Goal: Transaction & Acquisition: Obtain resource

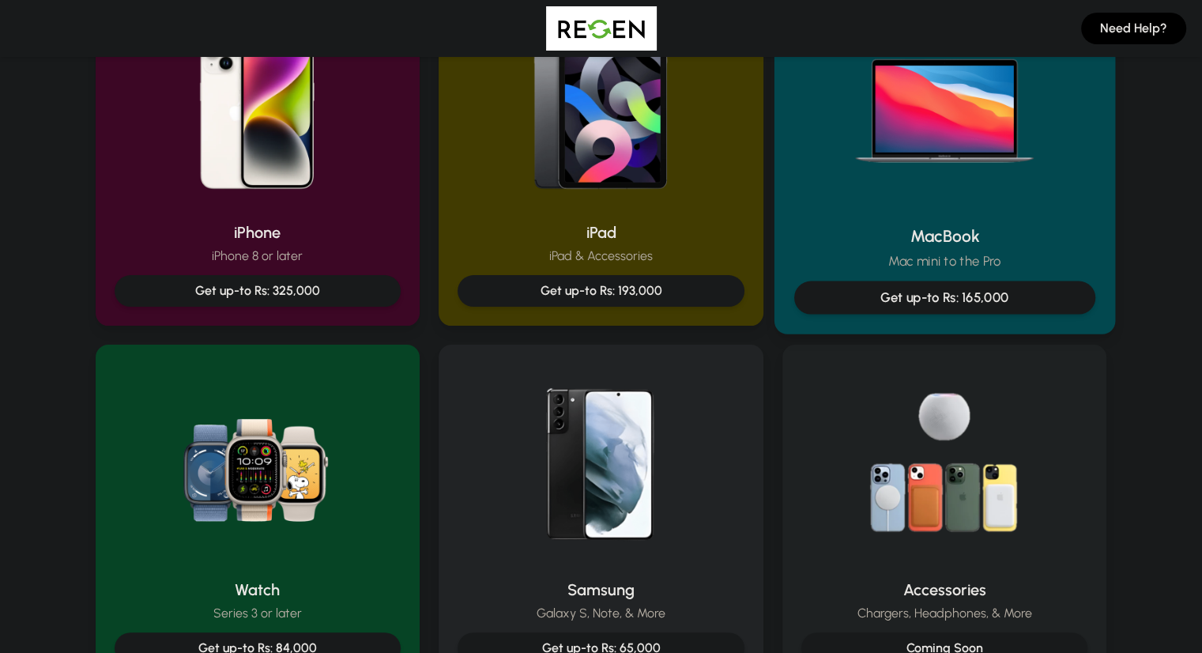
scroll to position [414, 0]
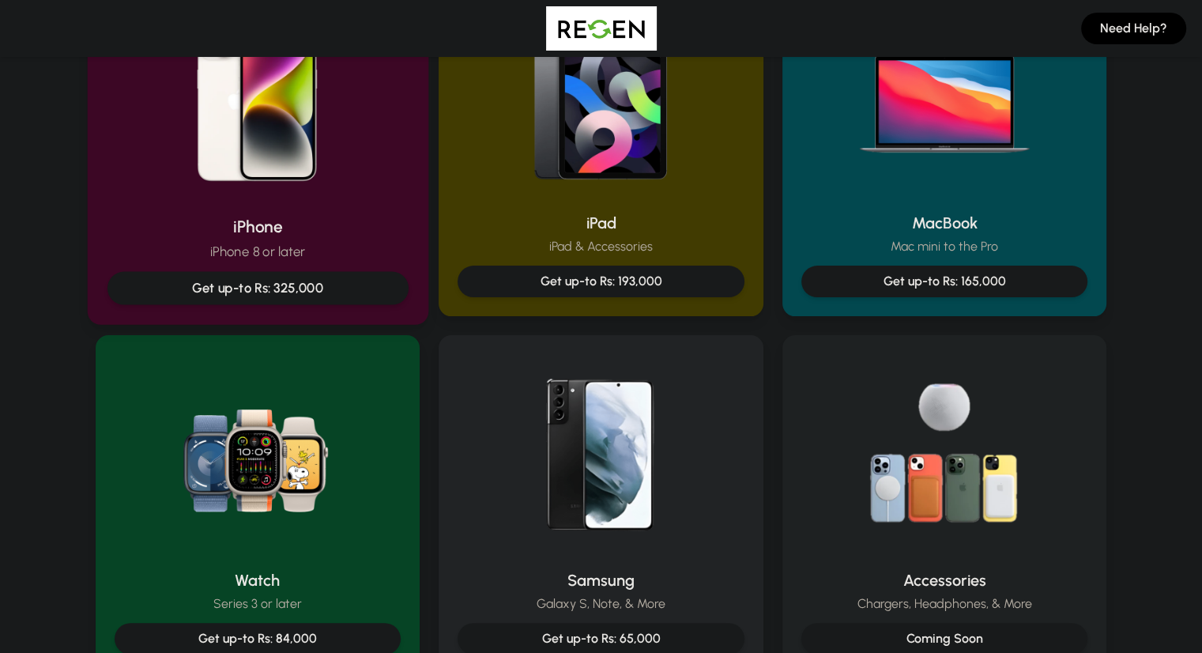
click at [306, 276] on div "Get up-to Rs: 325,000" at bounding box center [257, 288] width 301 height 33
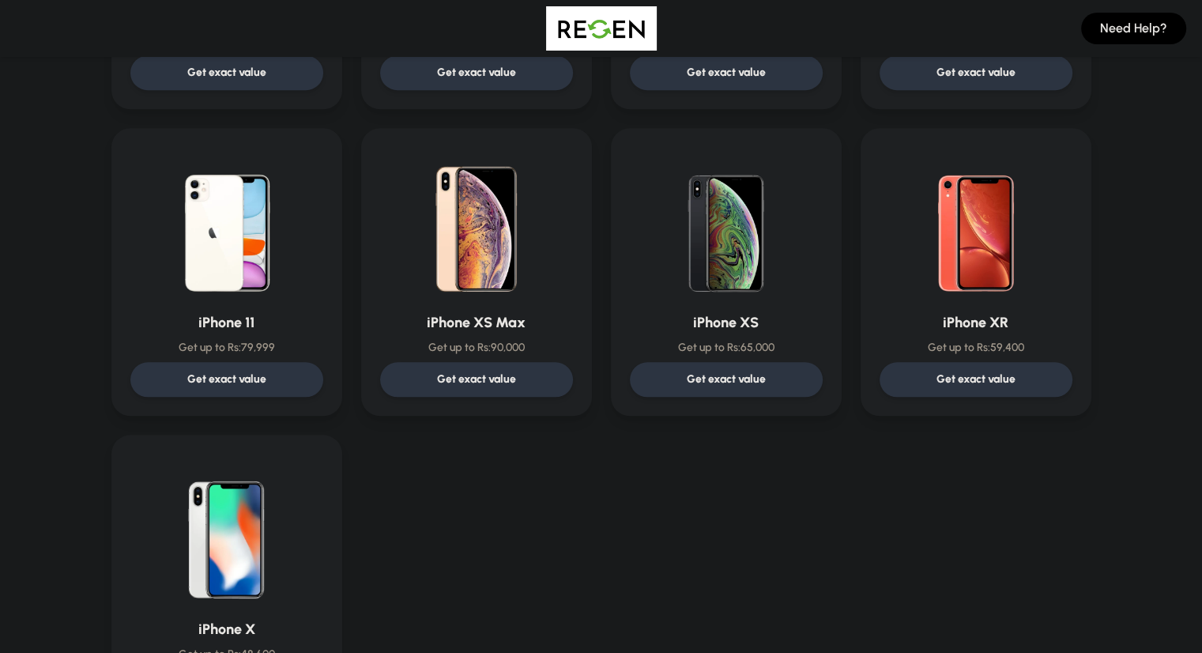
scroll to position [1586, 0]
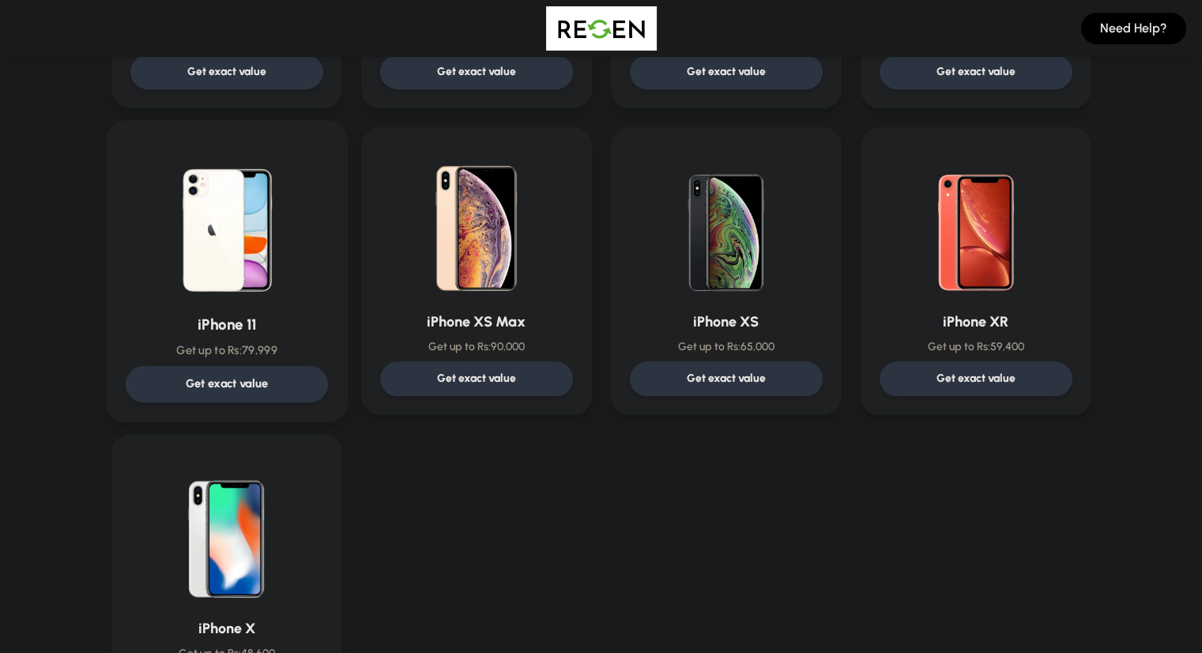
click at [272, 378] on div "Get exact value" at bounding box center [226, 384] width 202 height 36
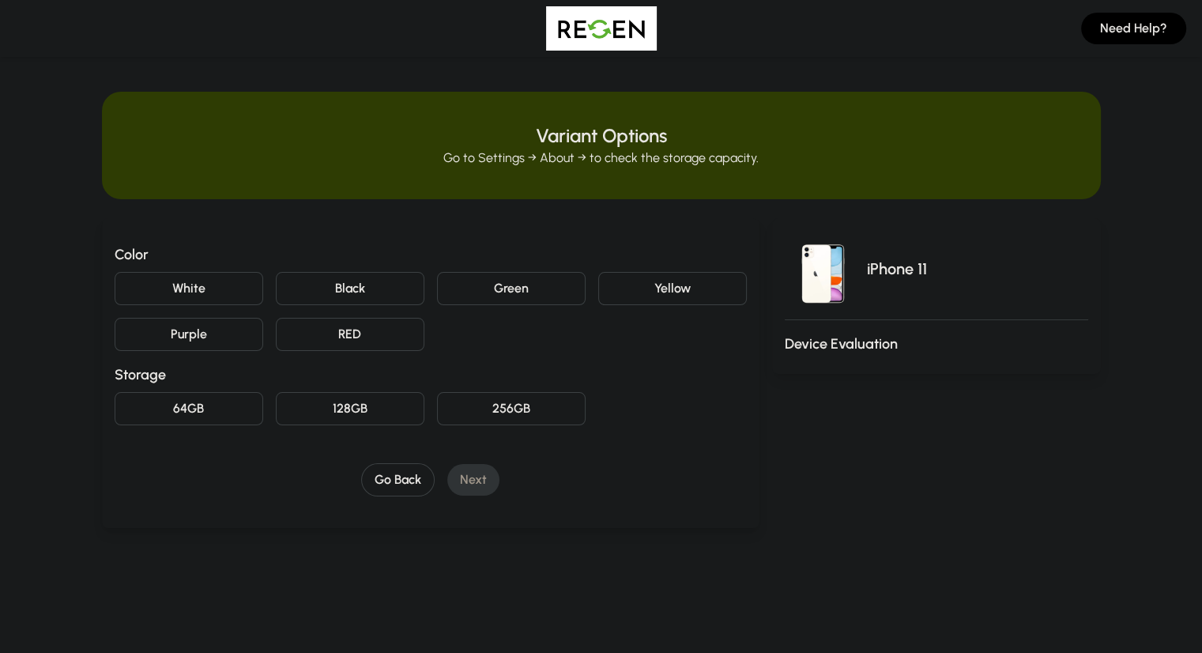
click at [137, 285] on button "White" at bounding box center [189, 288] width 149 height 33
click at [280, 398] on button "128GB" at bounding box center [350, 408] width 149 height 33
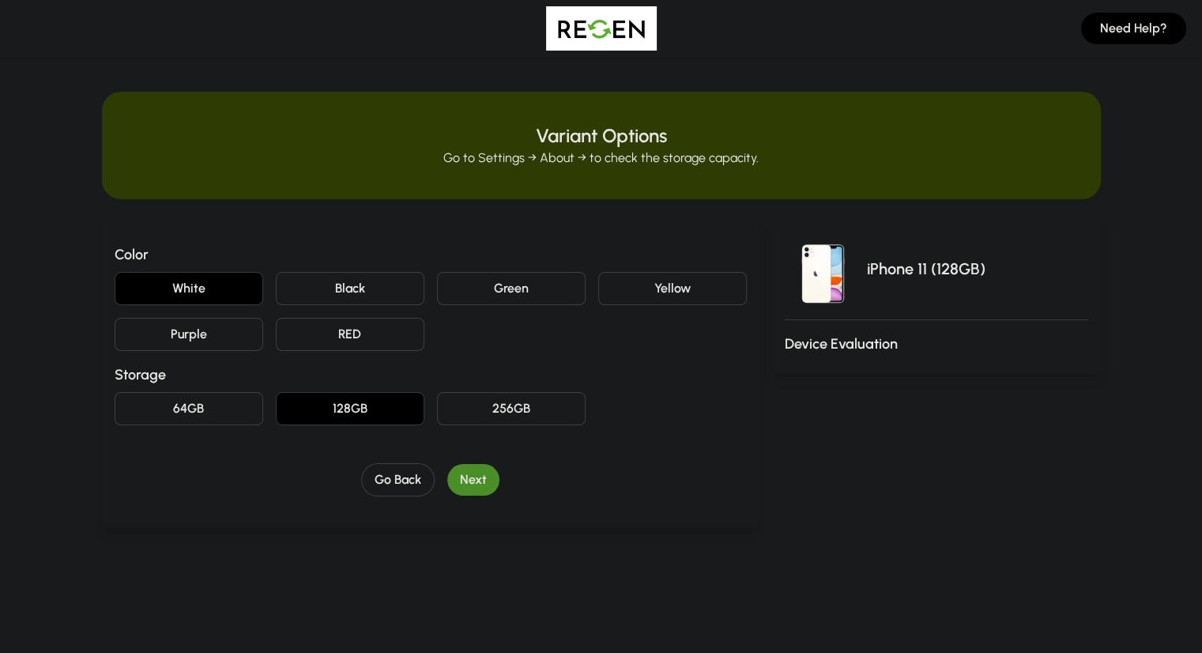
click at [454, 484] on button "Next" at bounding box center [473, 480] width 52 height 32
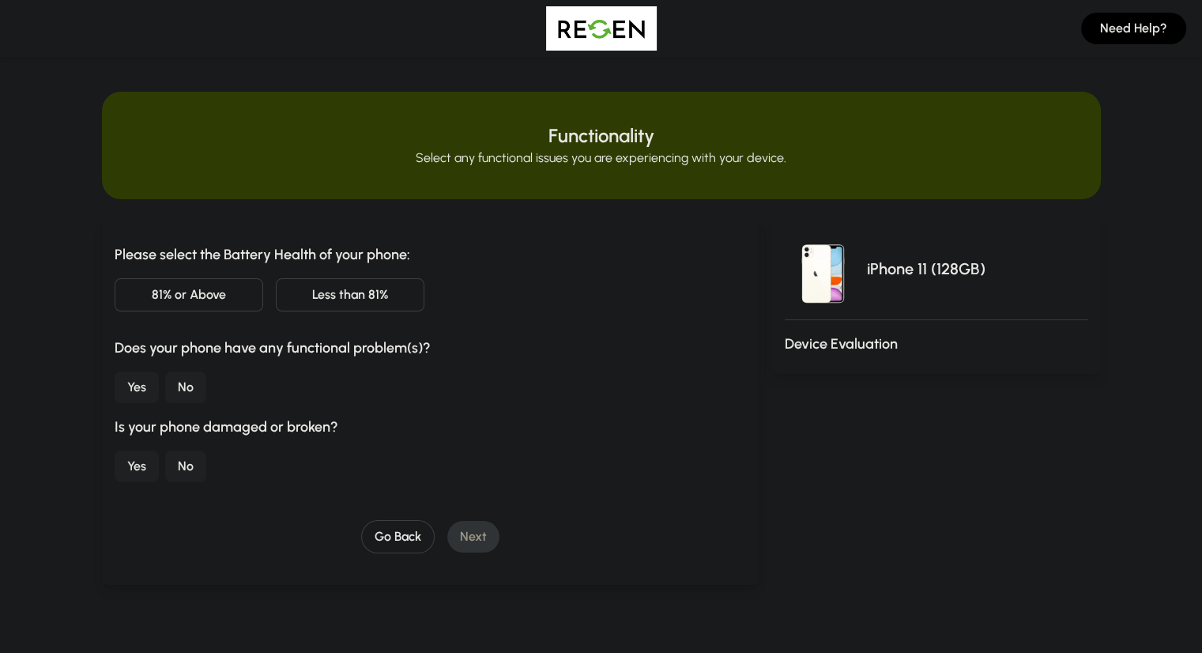
click at [276, 289] on button "Less than 81%" at bounding box center [350, 294] width 149 height 33
click at [165, 384] on button "No" at bounding box center [185, 387] width 41 height 32
click at [165, 462] on button "No" at bounding box center [185, 466] width 41 height 32
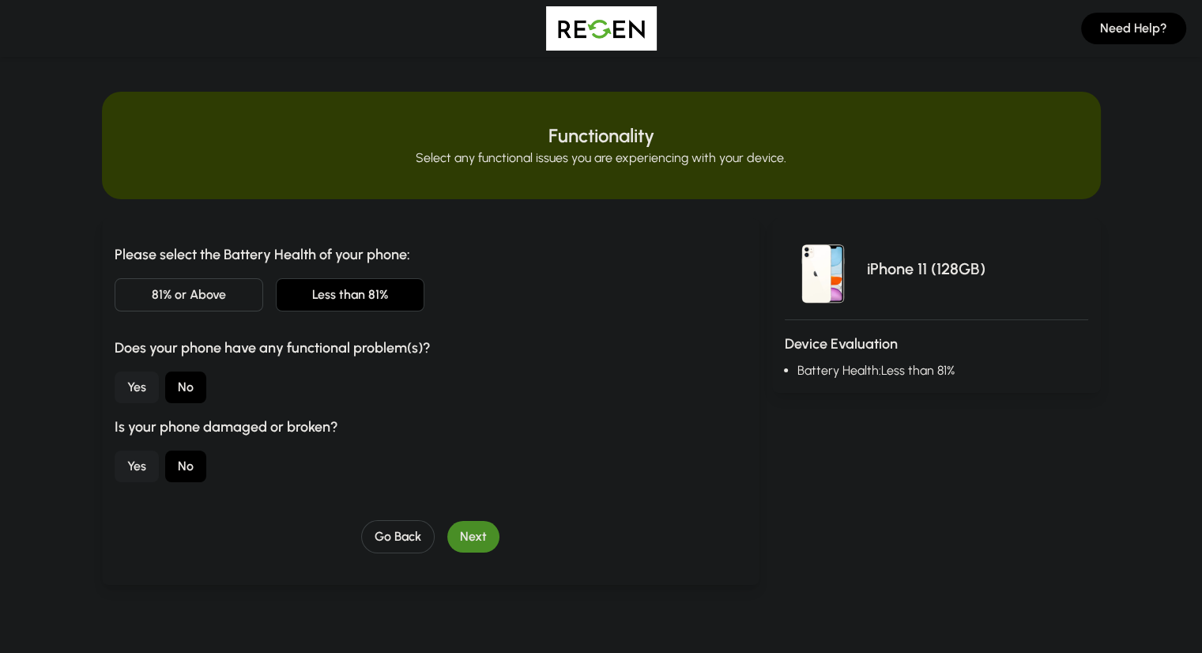
click at [447, 535] on button "Next" at bounding box center [473, 537] width 52 height 32
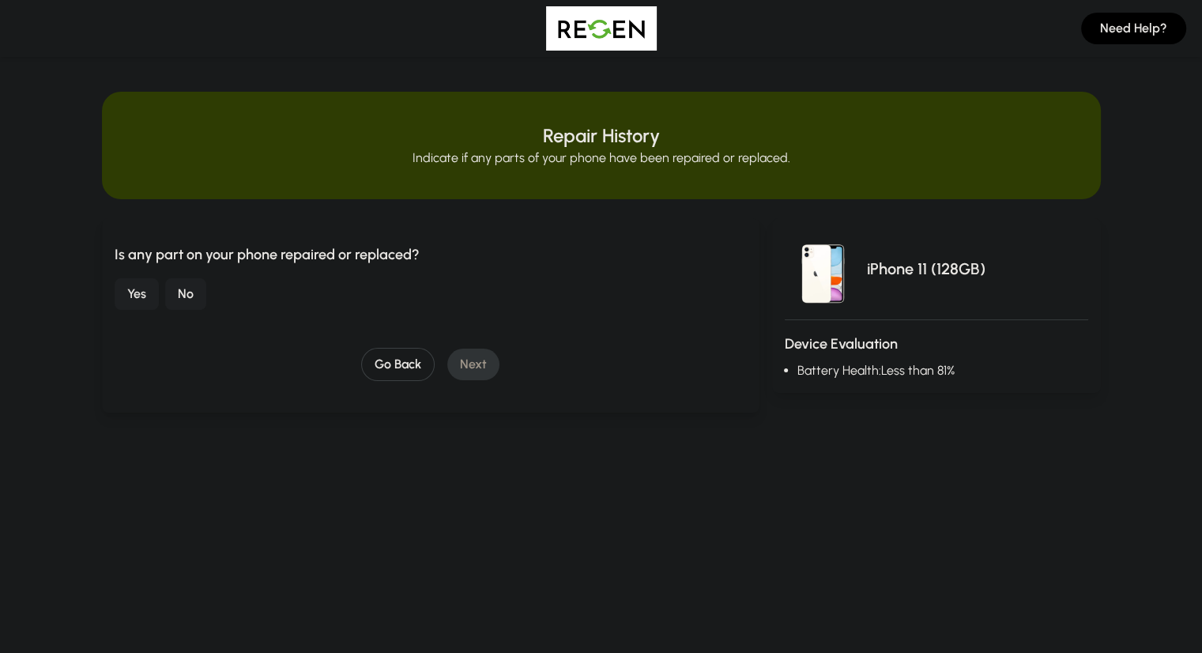
click at [165, 281] on button "No" at bounding box center [185, 294] width 41 height 32
click at [450, 374] on button "Next" at bounding box center [473, 364] width 52 height 32
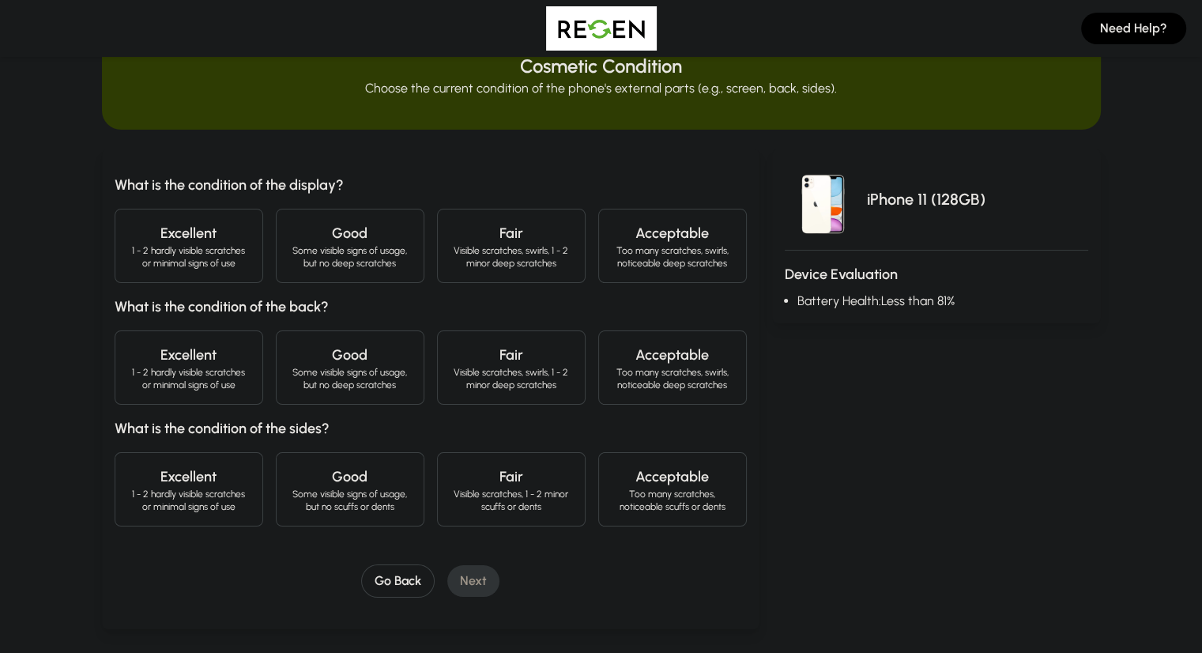
scroll to position [72, 0]
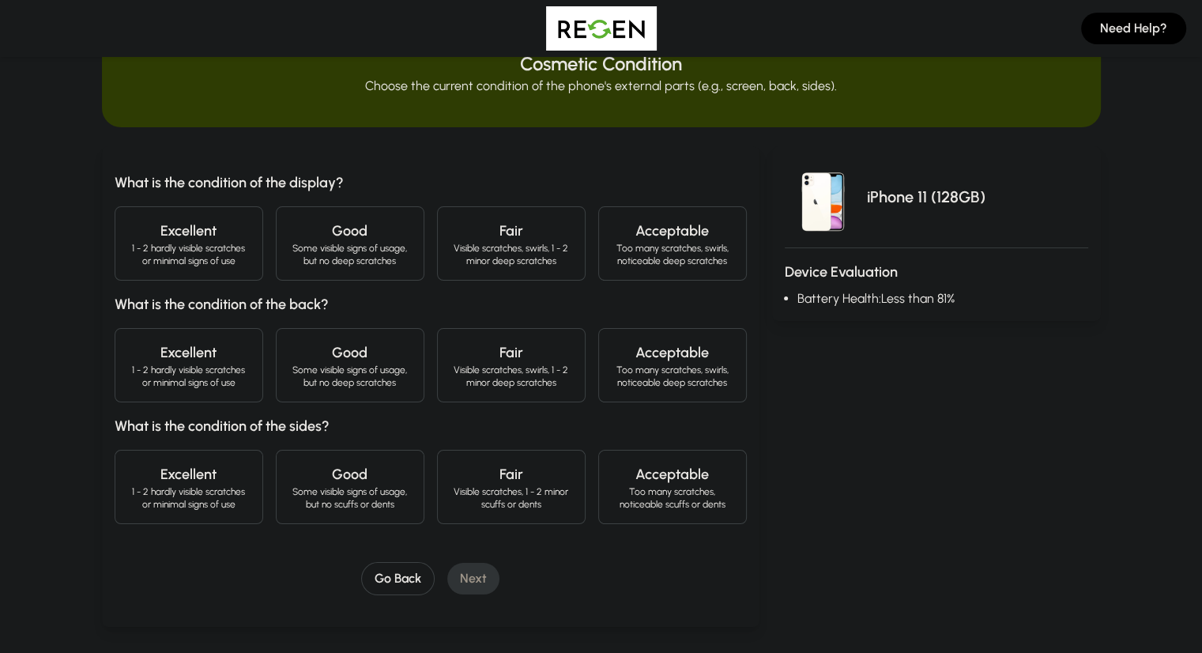
click at [150, 239] on h4 "Excellent" at bounding box center [189, 231] width 122 height 22
click at [153, 361] on h4 "Excellent" at bounding box center [189, 352] width 122 height 22
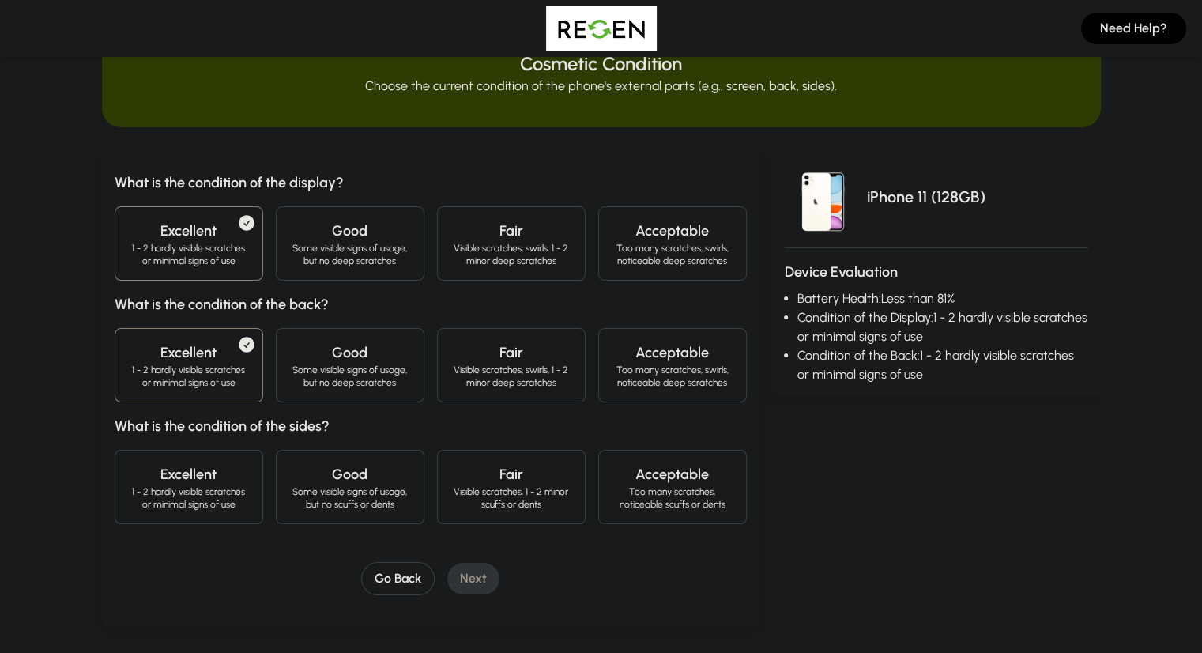
click at [156, 475] on h4 "Excellent" at bounding box center [189, 474] width 122 height 22
click at [447, 579] on button "Next" at bounding box center [473, 579] width 52 height 32
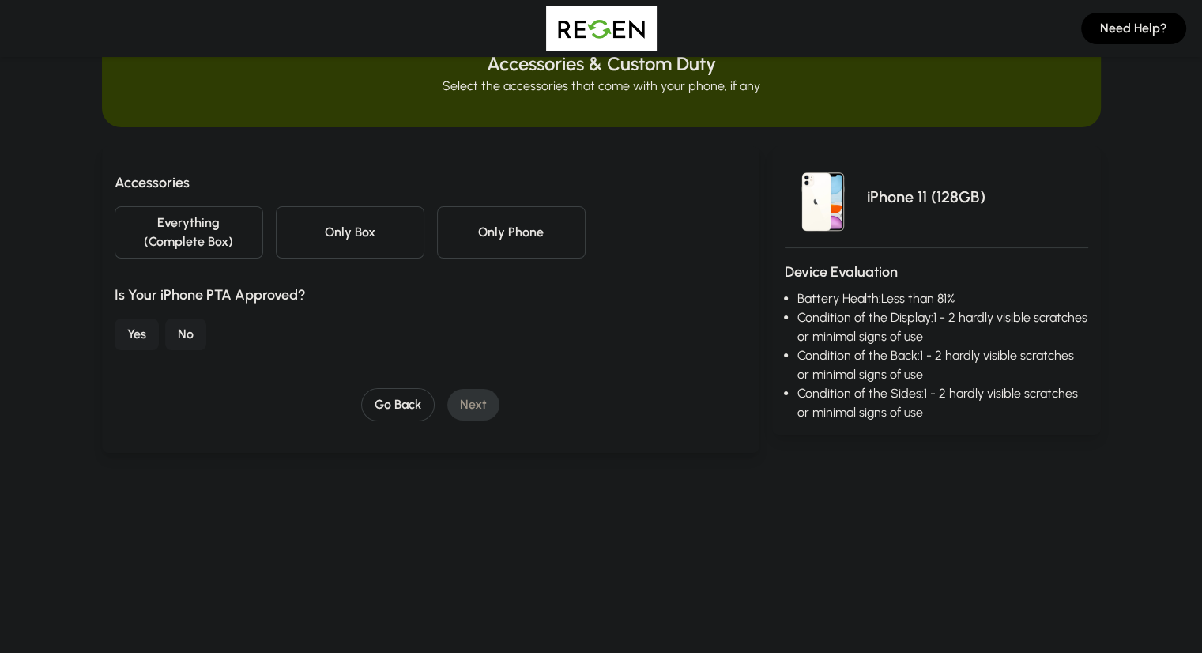
click at [152, 232] on button "Everything (Complete Box)" at bounding box center [189, 232] width 149 height 52
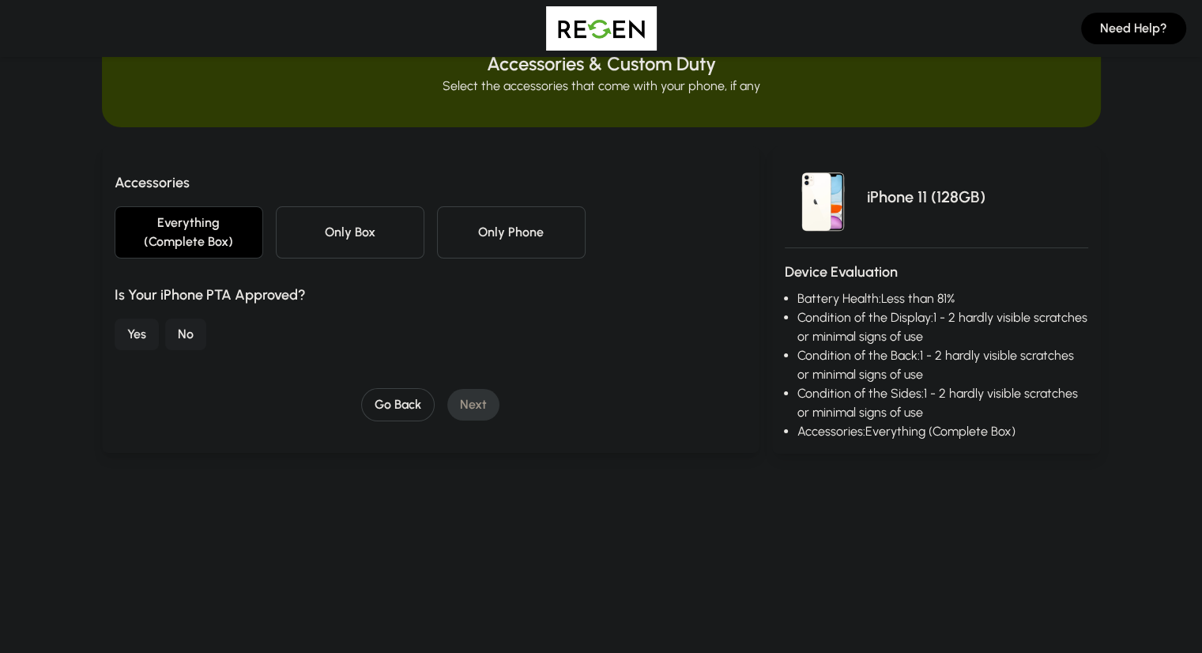
click at [115, 318] on button "Yes" at bounding box center [137, 334] width 44 height 32
click at [450, 391] on button "Next" at bounding box center [473, 405] width 52 height 32
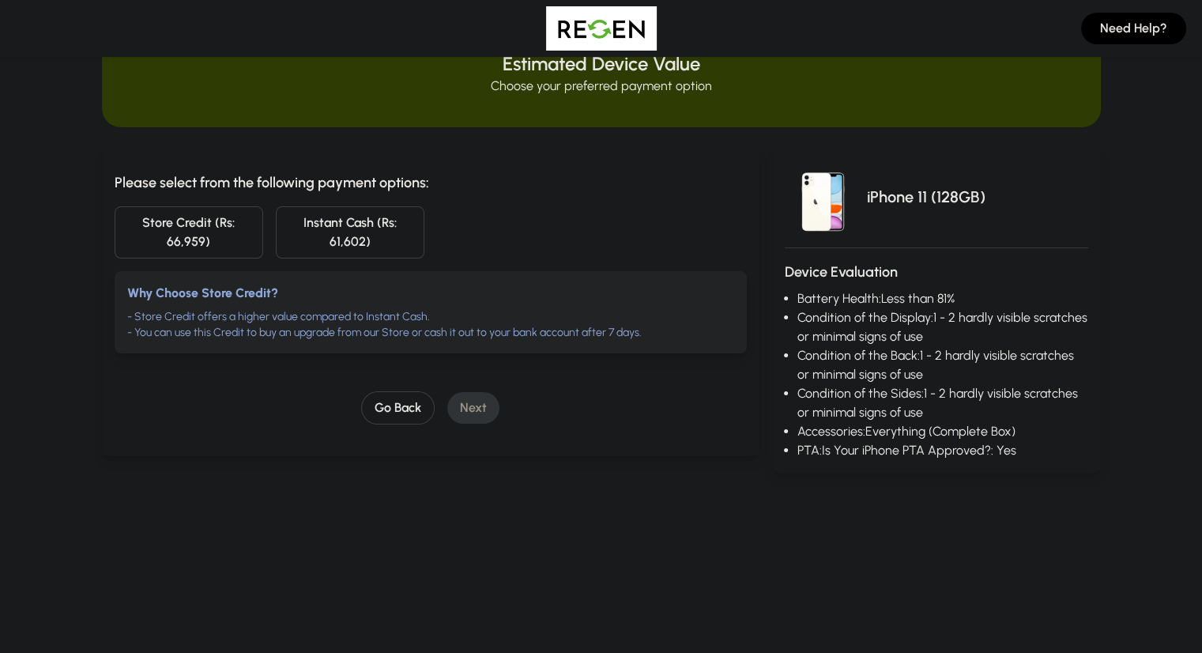
scroll to position [0, 0]
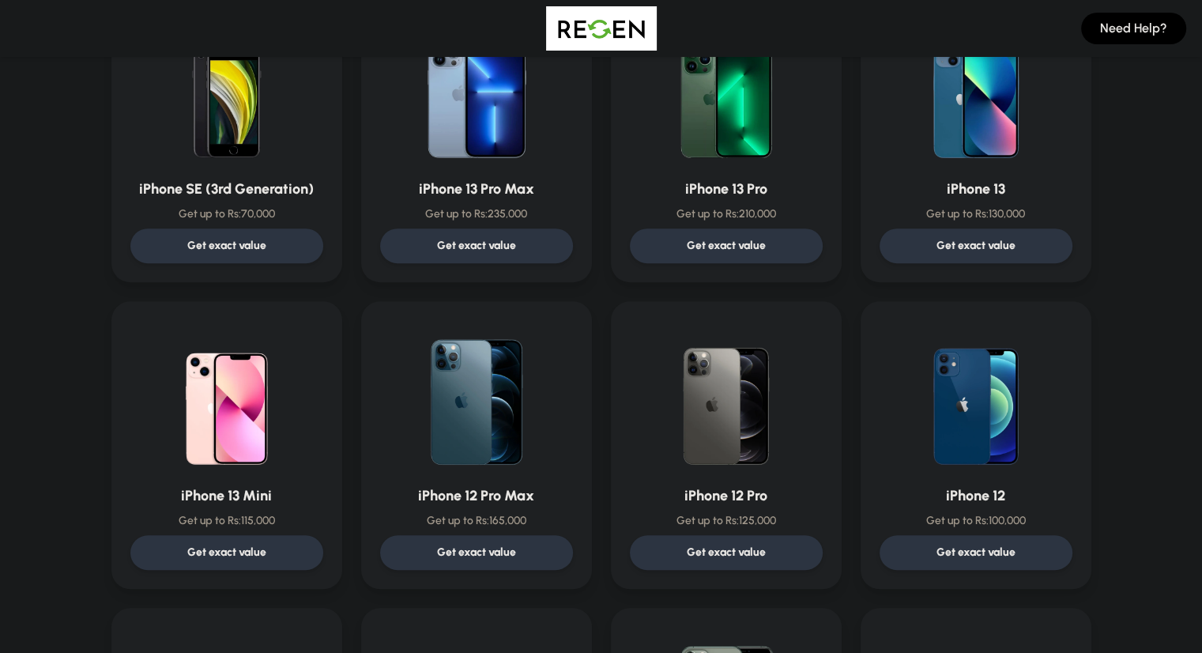
scroll to position [802, 0]
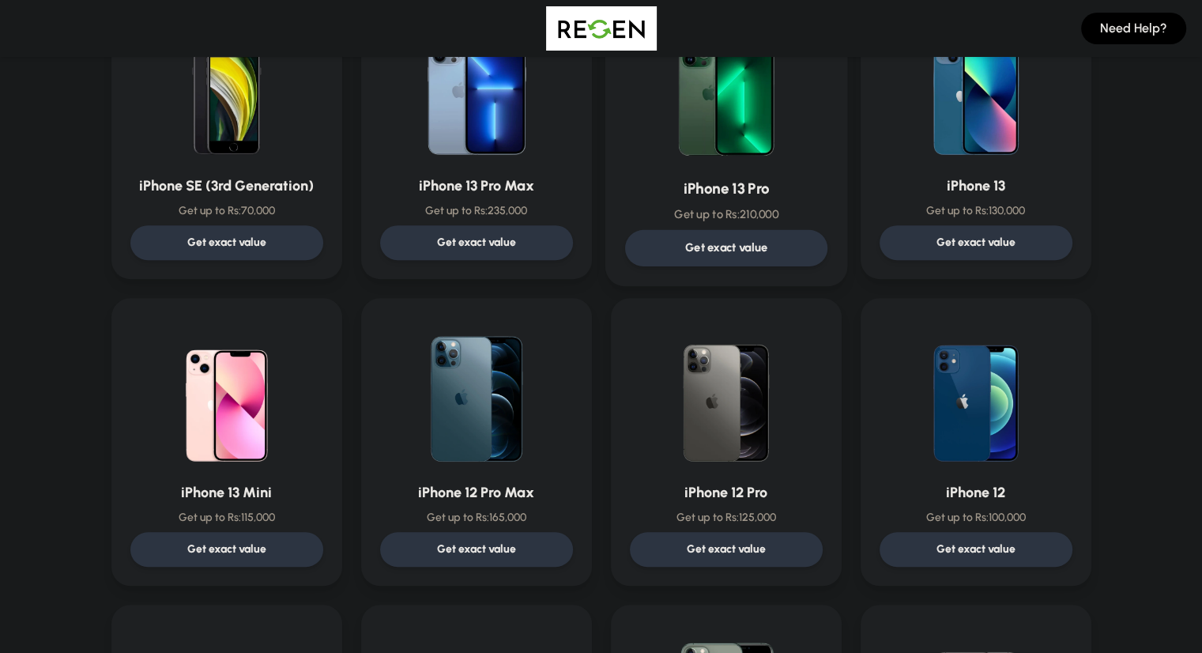
click at [761, 253] on p "Get exact value" at bounding box center [725, 247] width 83 height 17
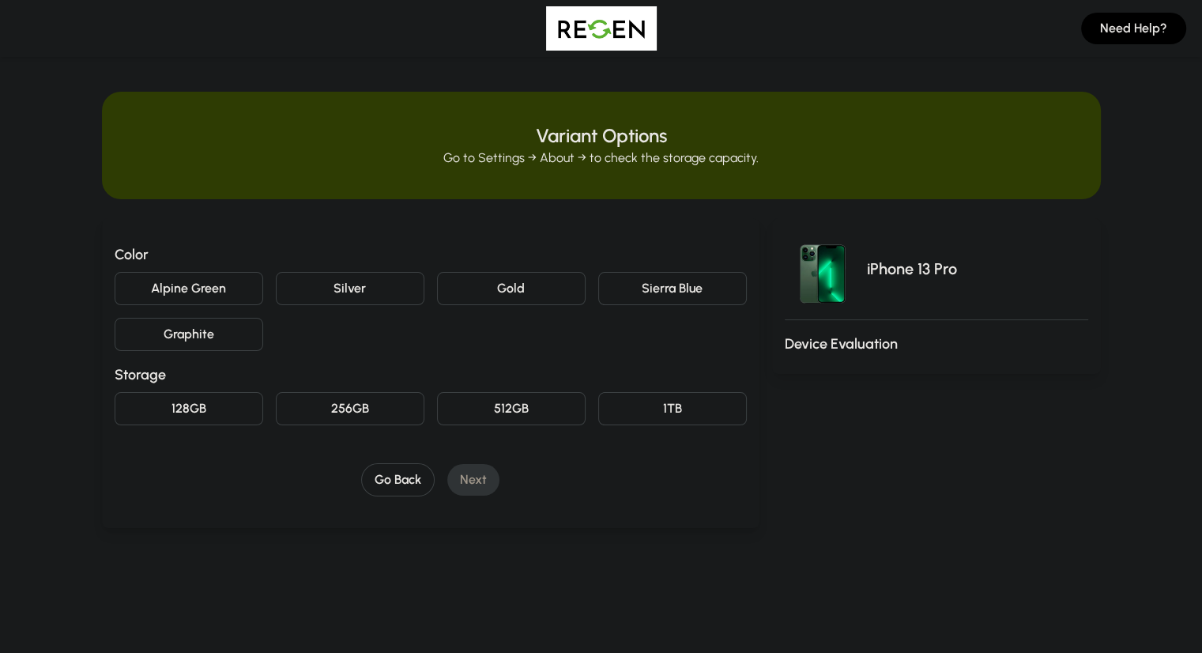
click at [689, 285] on button "Sierra Blue" at bounding box center [672, 288] width 149 height 33
click at [344, 406] on button "256GB" at bounding box center [350, 408] width 149 height 33
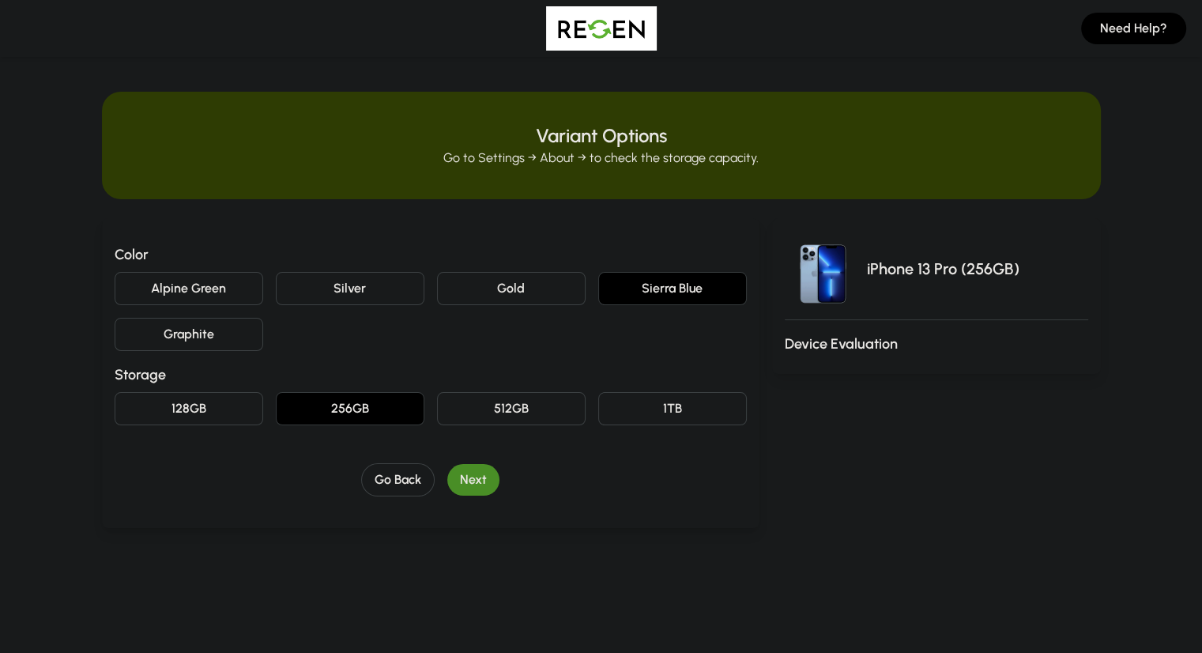
click at [450, 490] on button "Next" at bounding box center [473, 480] width 52 height 32
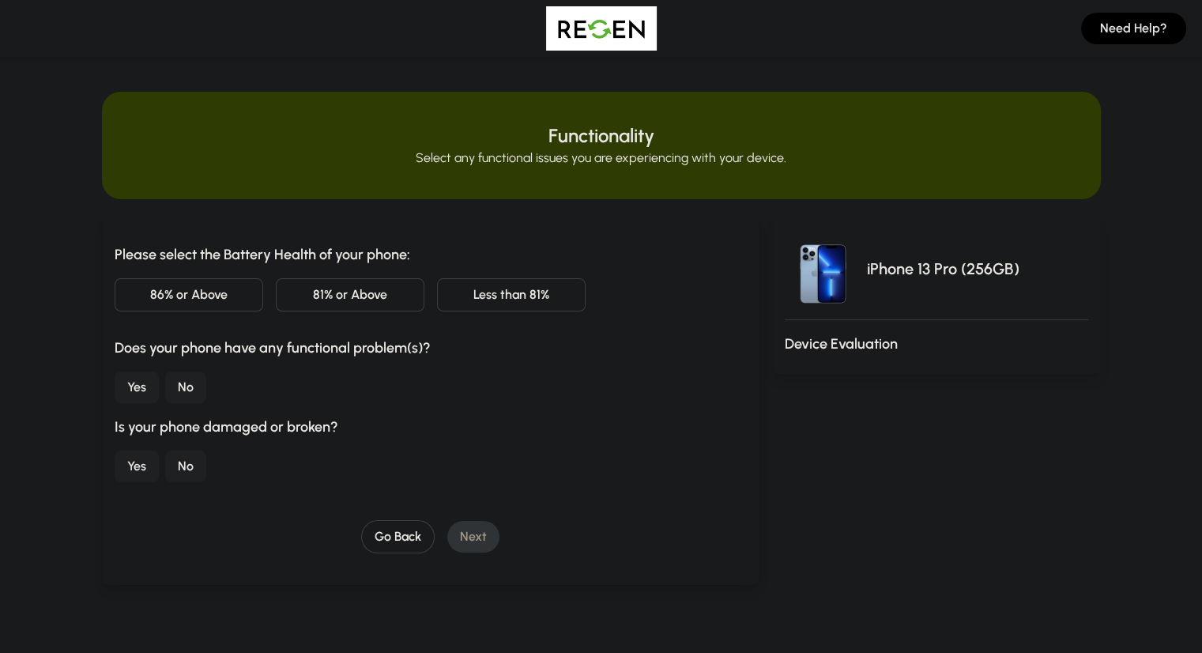
click at [485, 294] on button "Less than 81%" at bounding box center [511, 294] width 149 height 33
click at [165, 386] on button "No" at bounding box center [185, 387] width 41 height 32
click at [165, 472] on button "No" at bounding box center [185, 466] width 41 height 32
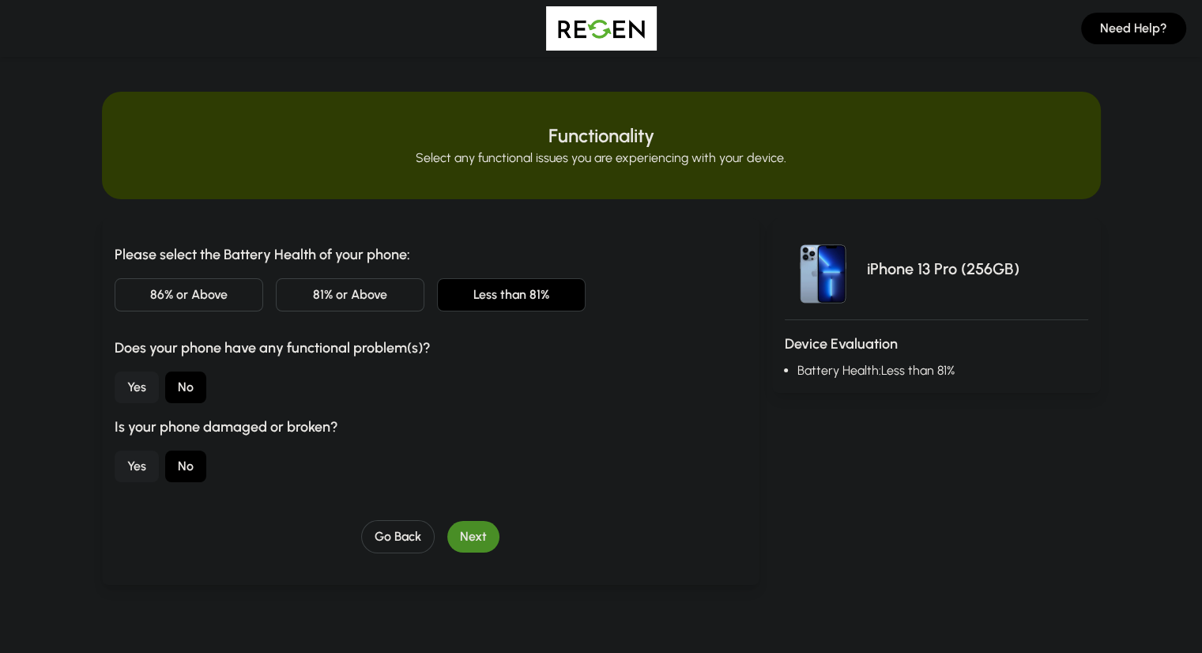
click at [450, 529] on button "Next" at bounding box center [473, 537] width 52 height 32
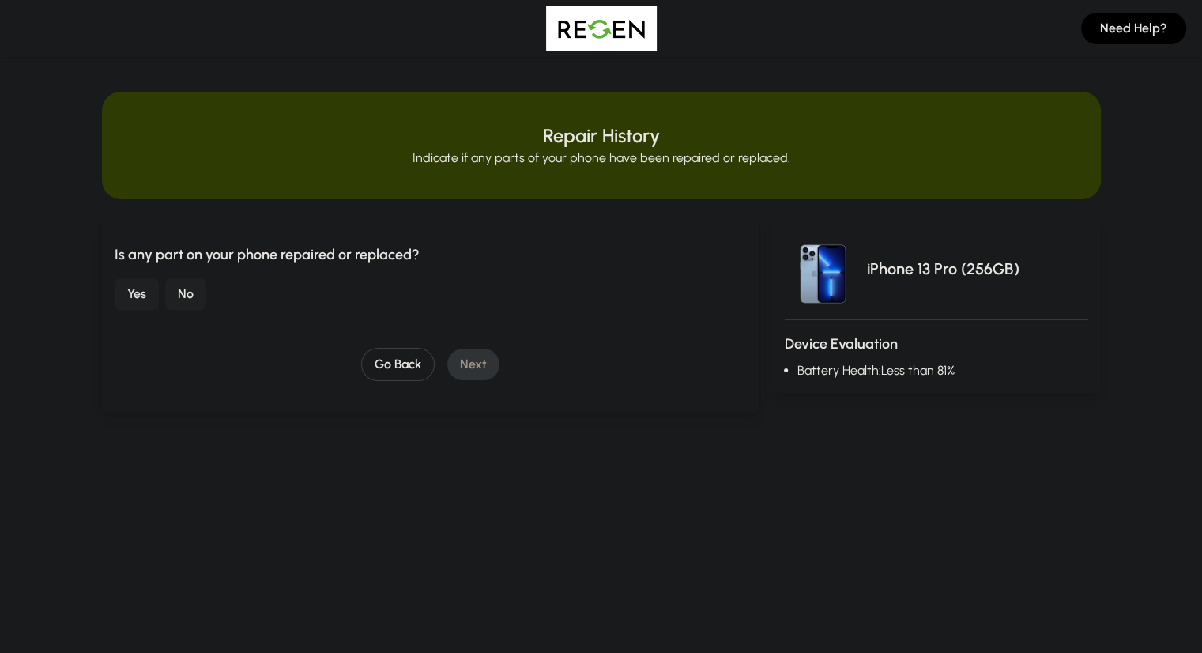
click at [165, 294] on button "No" at bounding box center [185, 294] width 41 height 32
click at [447, 374] on button "Next" at bounding box center [473, 364] width 52 height 32
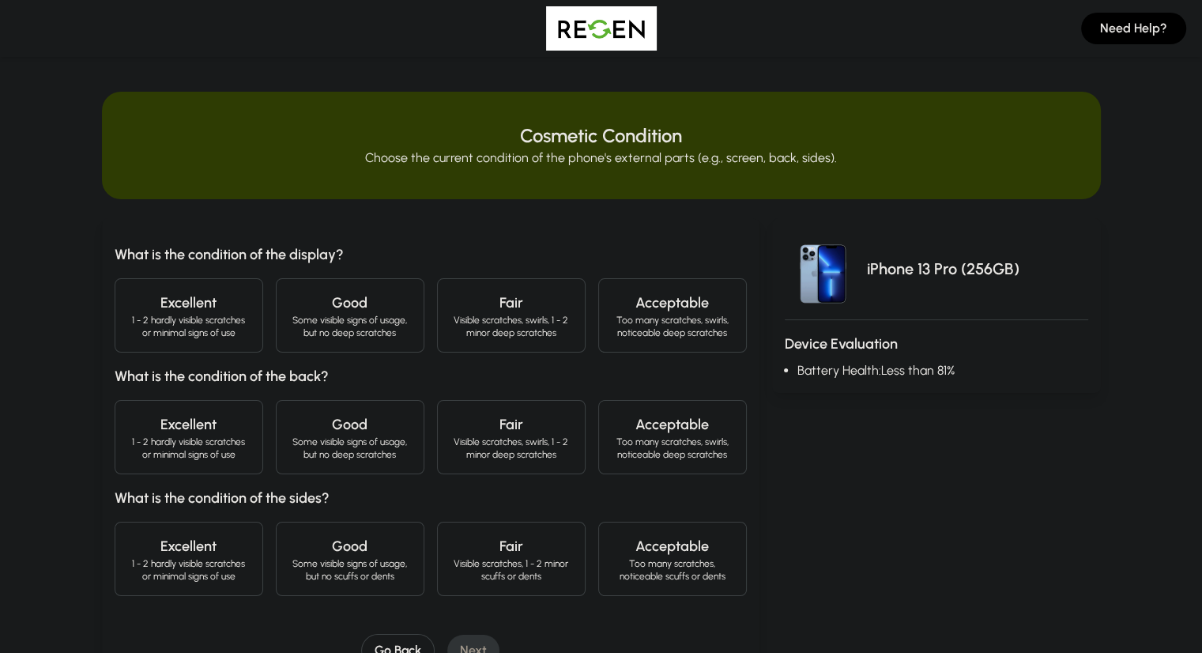
click at [164, 323] on p "1 - 2 hardly visible scratches or minimal signs of use" at bounding box center [189, 326] width 122 height 25
click at [150, 409] on div "Excellent 1 - 2 hardly visible scratches or minimal signs of use" at bounding box center [189, 437] width 149 height 74
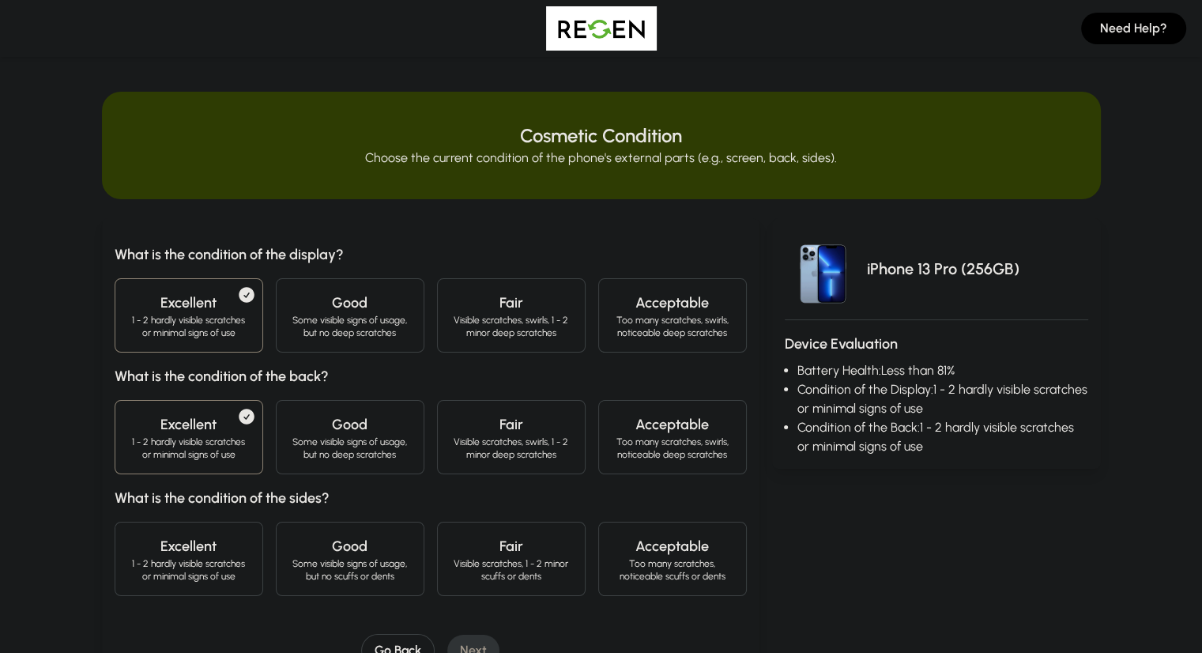
click at [136, 542] on h4 "Excellent" at bounding box center [189, 546] width 122 height 22
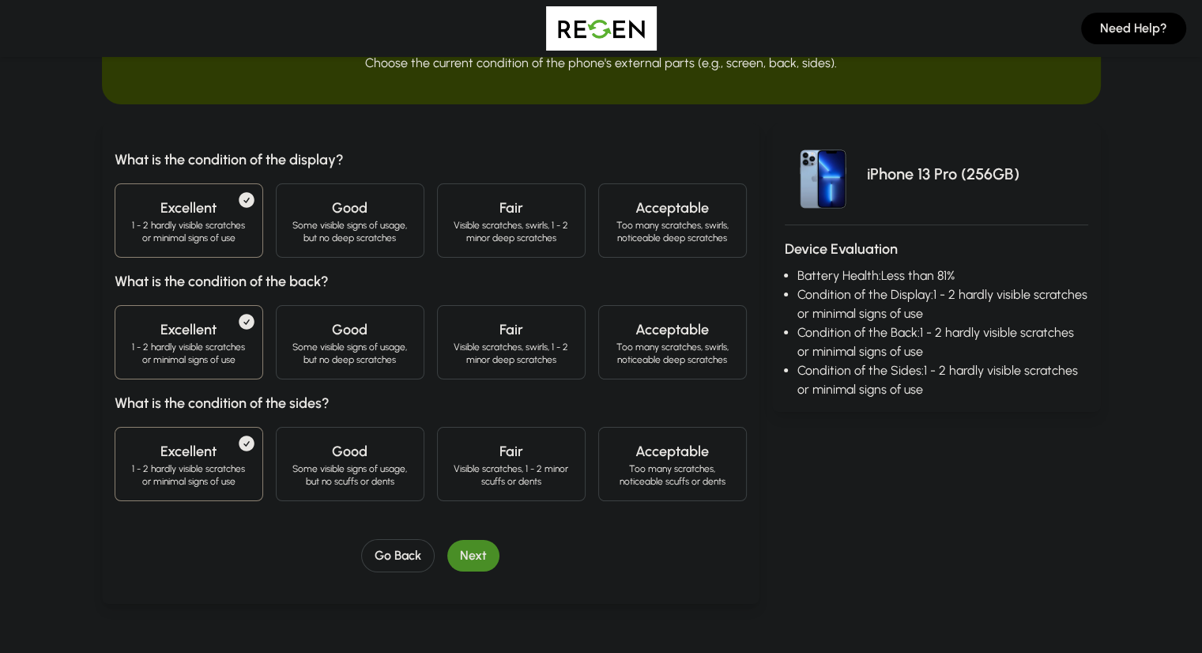
click at [447, 554] on button "Next" at bounding box center [473, 556] width 52 height 32
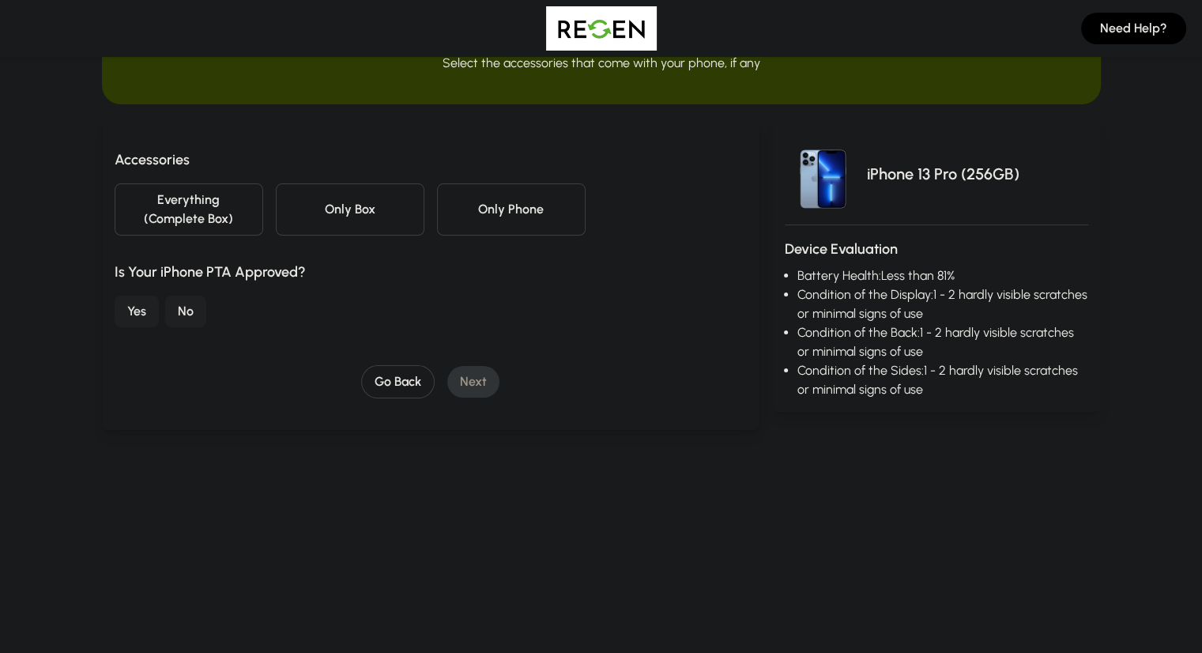
click at [145, 198] on button "Everything (Complete Box)" at bounding box center [189, 209] width 149 height 52
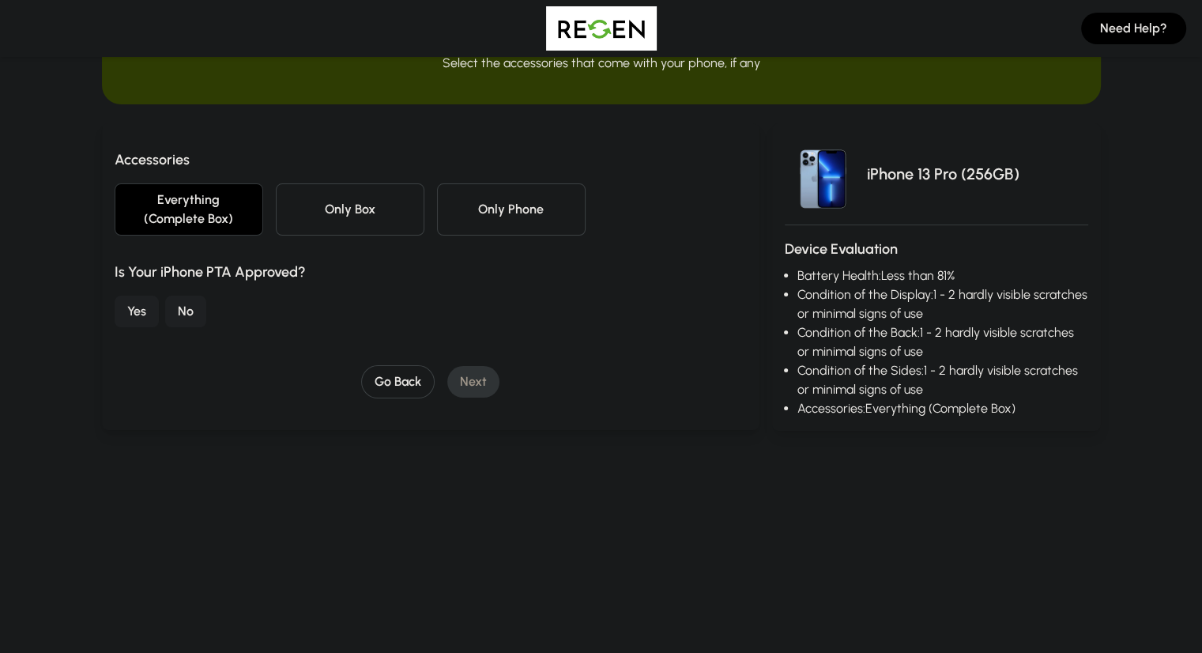
click at [115, 296] on button "Yes" at bounding box center [137, 312] width 44 height 32
click at [453, 376] on button "Next" at bounding box center [473, 382] width 52 height 32
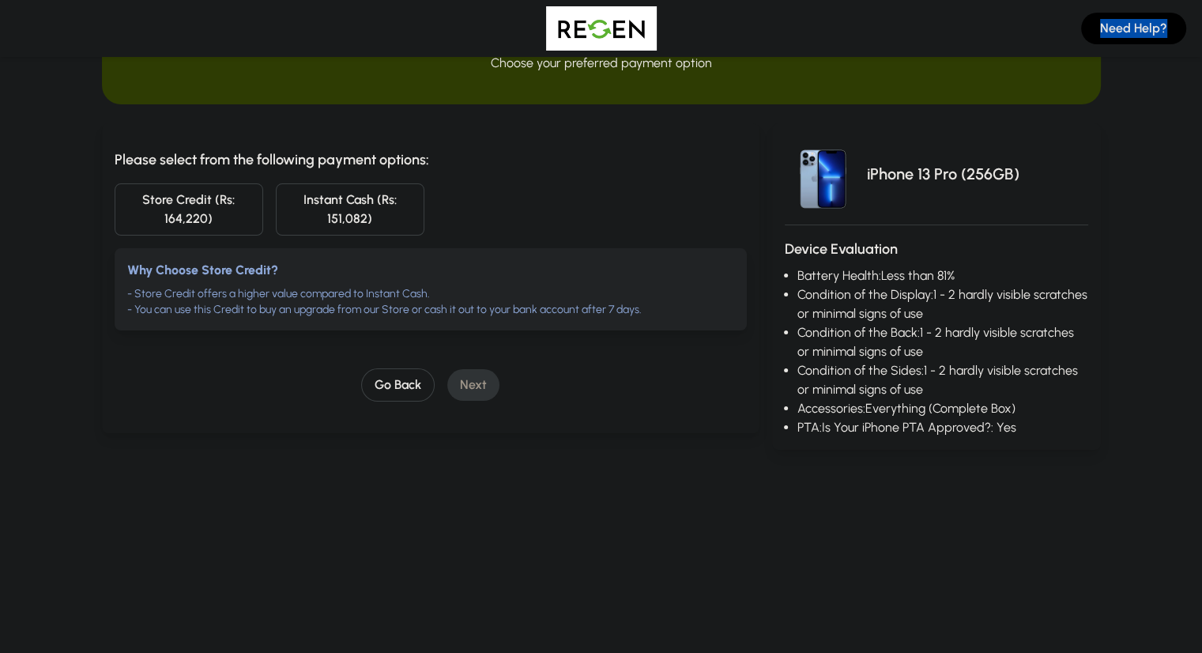
scroll to position [0, 0]
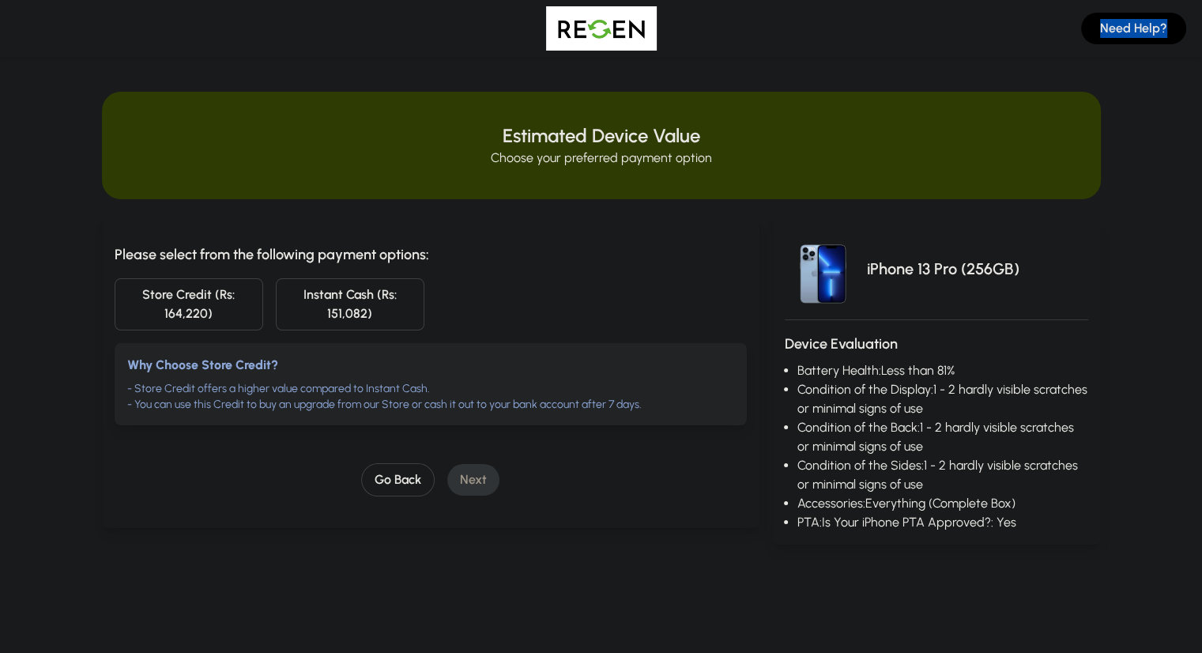
drag, startPoint x: 972, startPoint y: 47, endPoint x: 335, endPoint y: -69, distance: 647.4
